Goal: Find specific page/section: Find specific page/section

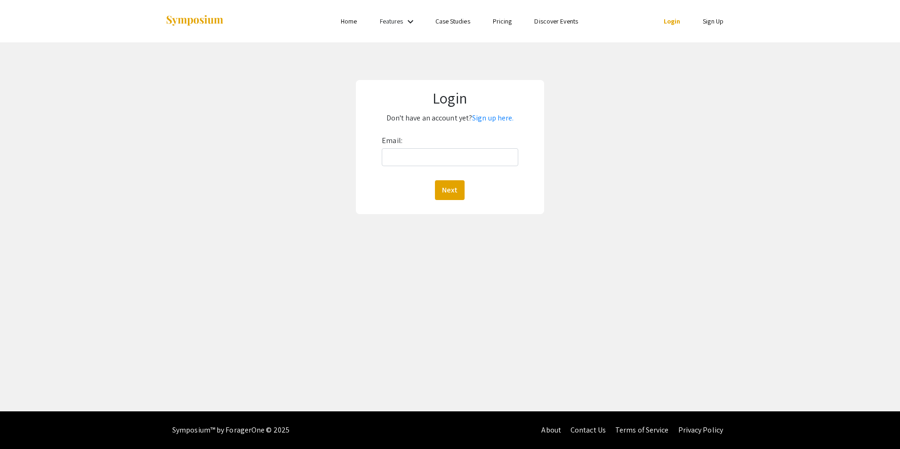
click at [668, 23] on link "Login" at bounding box center [672, 21] width 17 height 8
click at [454, 150] on input "Email:" at bounding box center [450, 157] width 136 height 18
type input "patrick.tebbe@mnsu.edu"
click at [447, 186] on button "Next" at bounding box center [450, 190] width 30 height 20
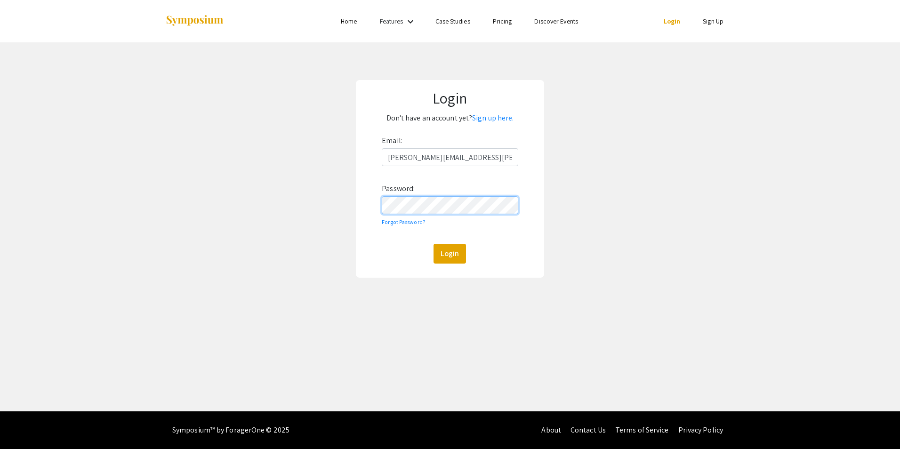
click at [433, 244] on button "Login" at bounding box center [449, 254] width 32 height 20
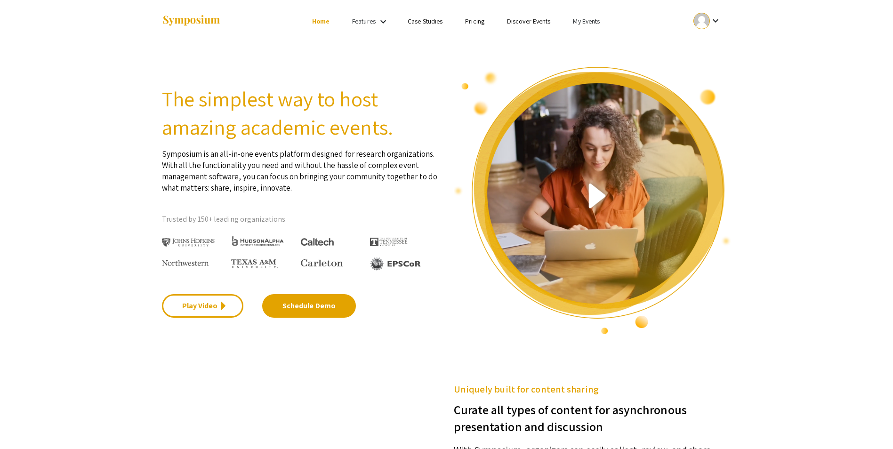
click at [586, 25] on li "My Events" at bounding box center [585, 21] width 49 height 11
click at [593, 37] on button "Events I've organized" at bounding box center [601, 42] width 80 height 23
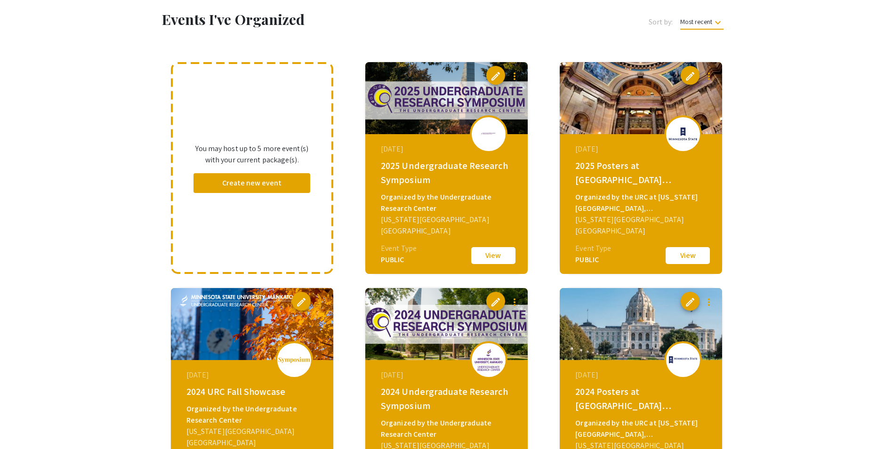
scroll to position [94, 0]
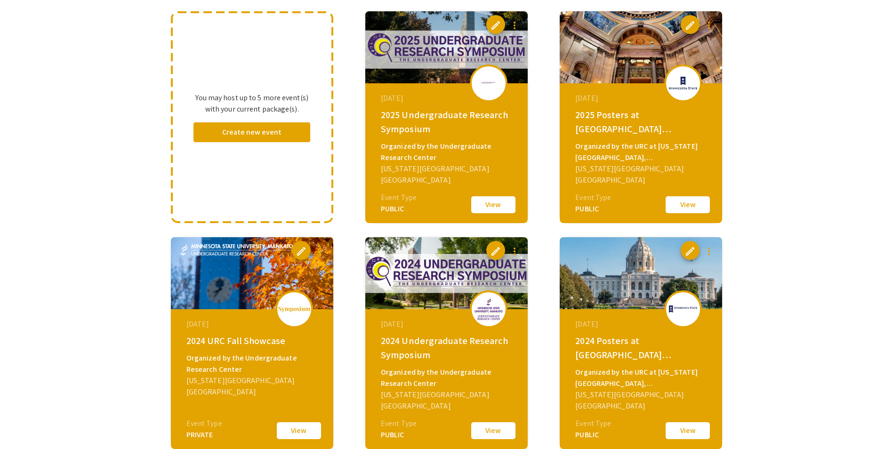
click at [315, 428] on button "View" at bounding box center [298, 431] width 47 height 20
